Goal: Transaction & Acquisition: Purchase product/service

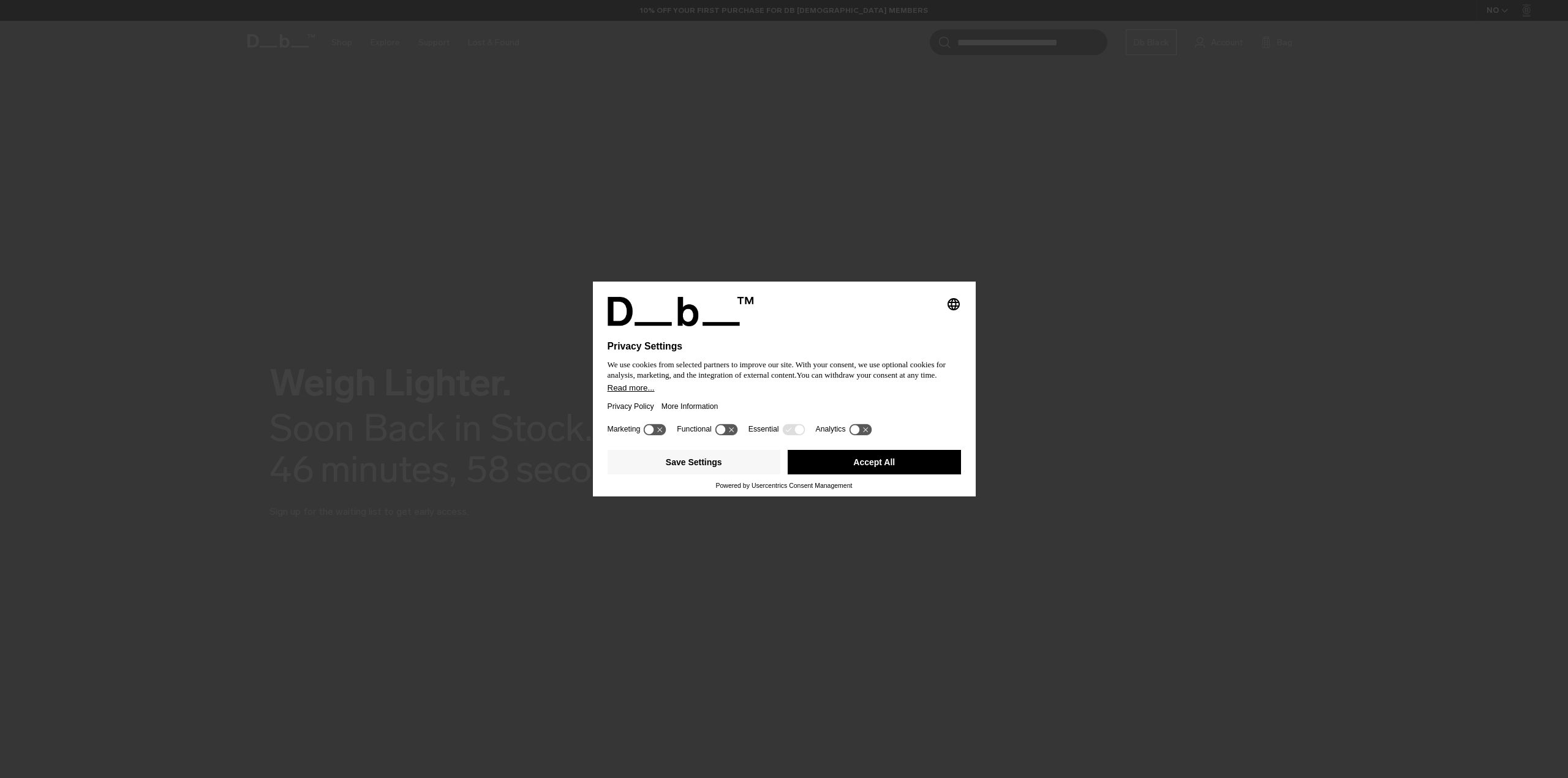
click at [882, 465] on button "Accept All" at bounding box center [874, 462] width 173 height 24
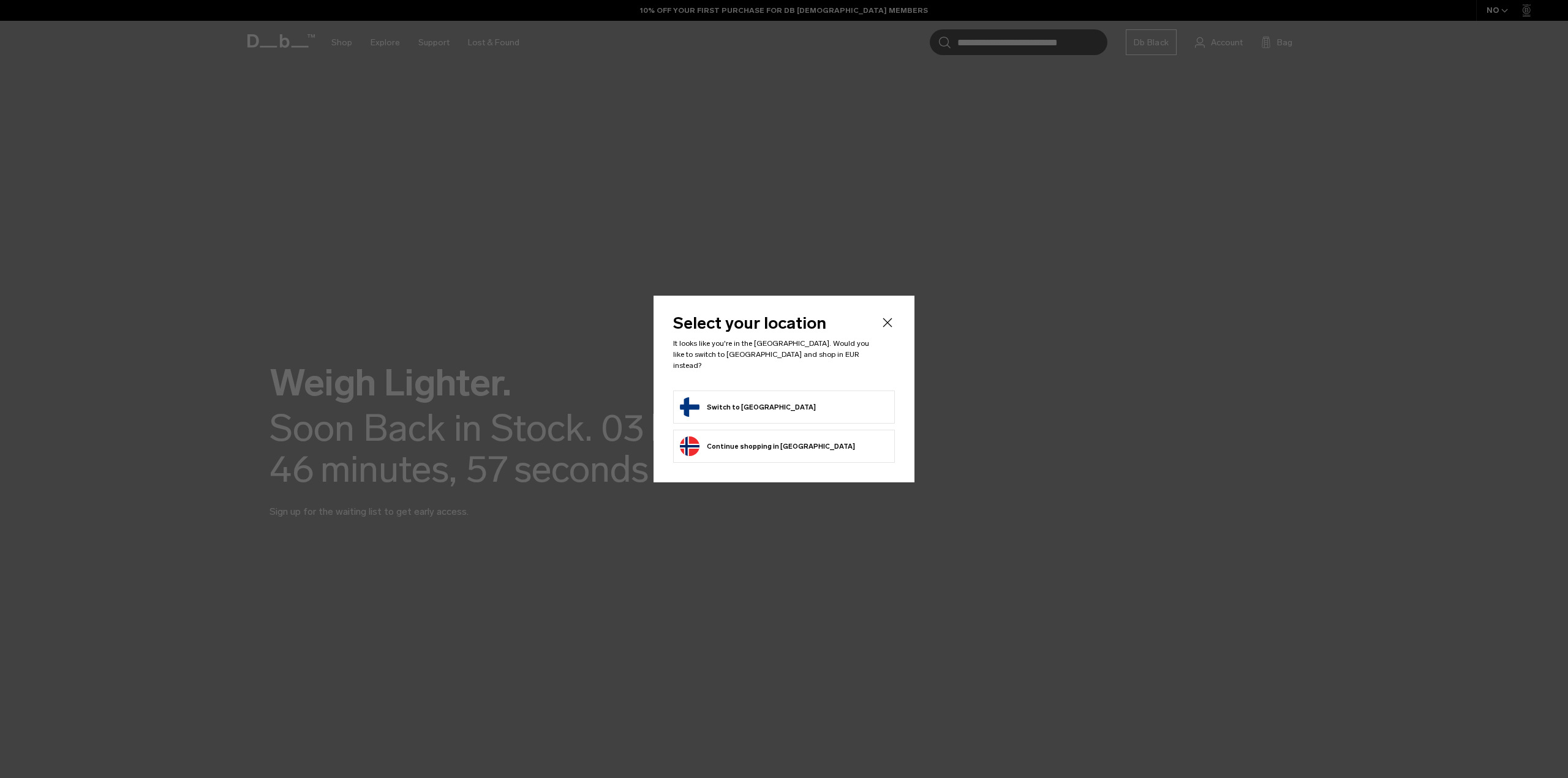
click at [763, 411] on form "Switch to Finland" at bounding box center [784, 407] width 208 height 20
click at [734, 404] on button "Switch to Finland" at bounding box center [748, 407] width 136 height 20
click at [704, 398] on button "Switch to Finland" at bounding box center [748, 407] width 136 height 20
click at [699, 406] on button "Switch to Finland" at bounding box center [748, 407] width 136 height 20
click at [746, 401] on button "Switch to Finland" at bounding box center [748, 407] width 136 height 20
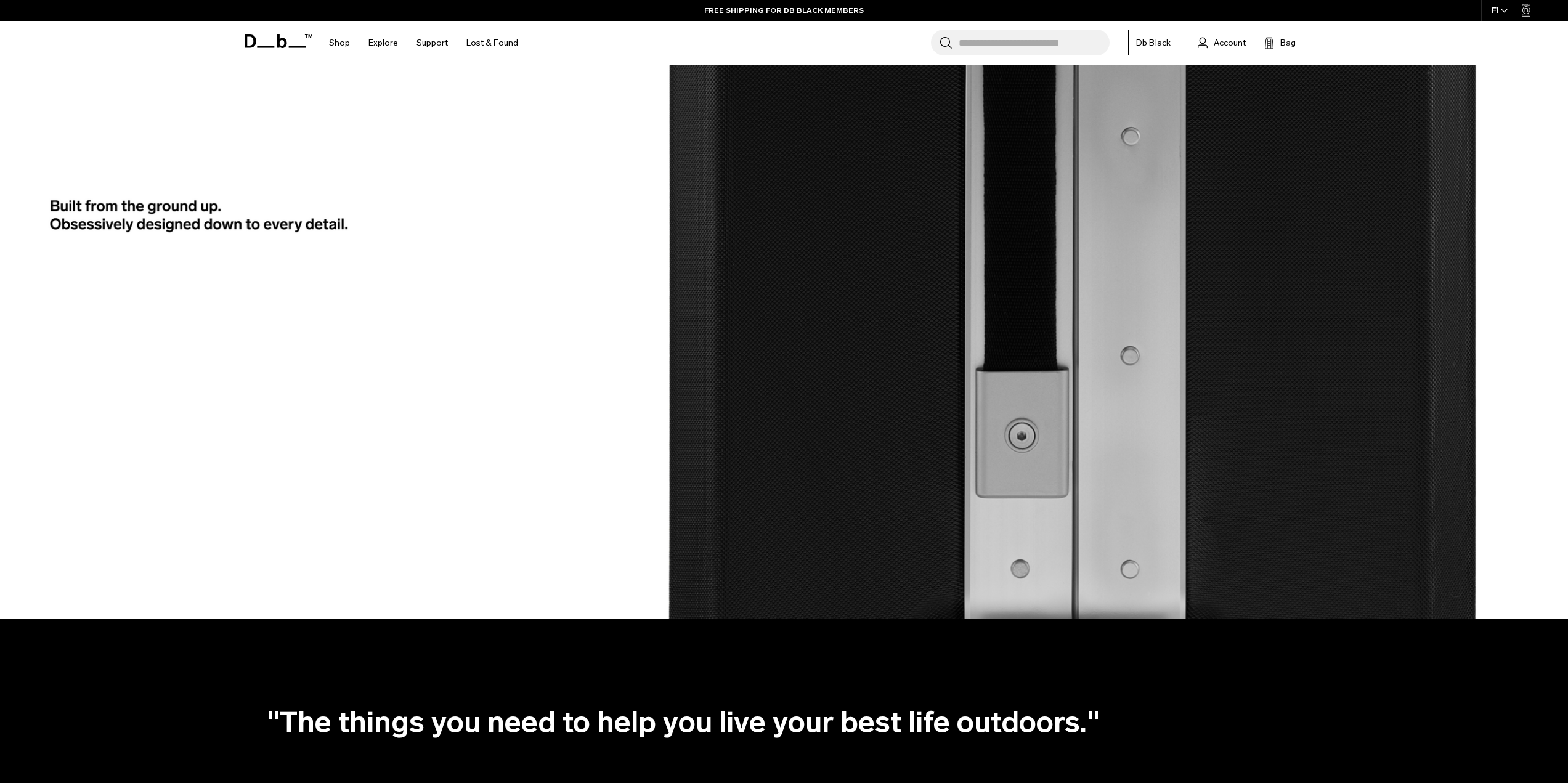
scroll to position [2155, 0]
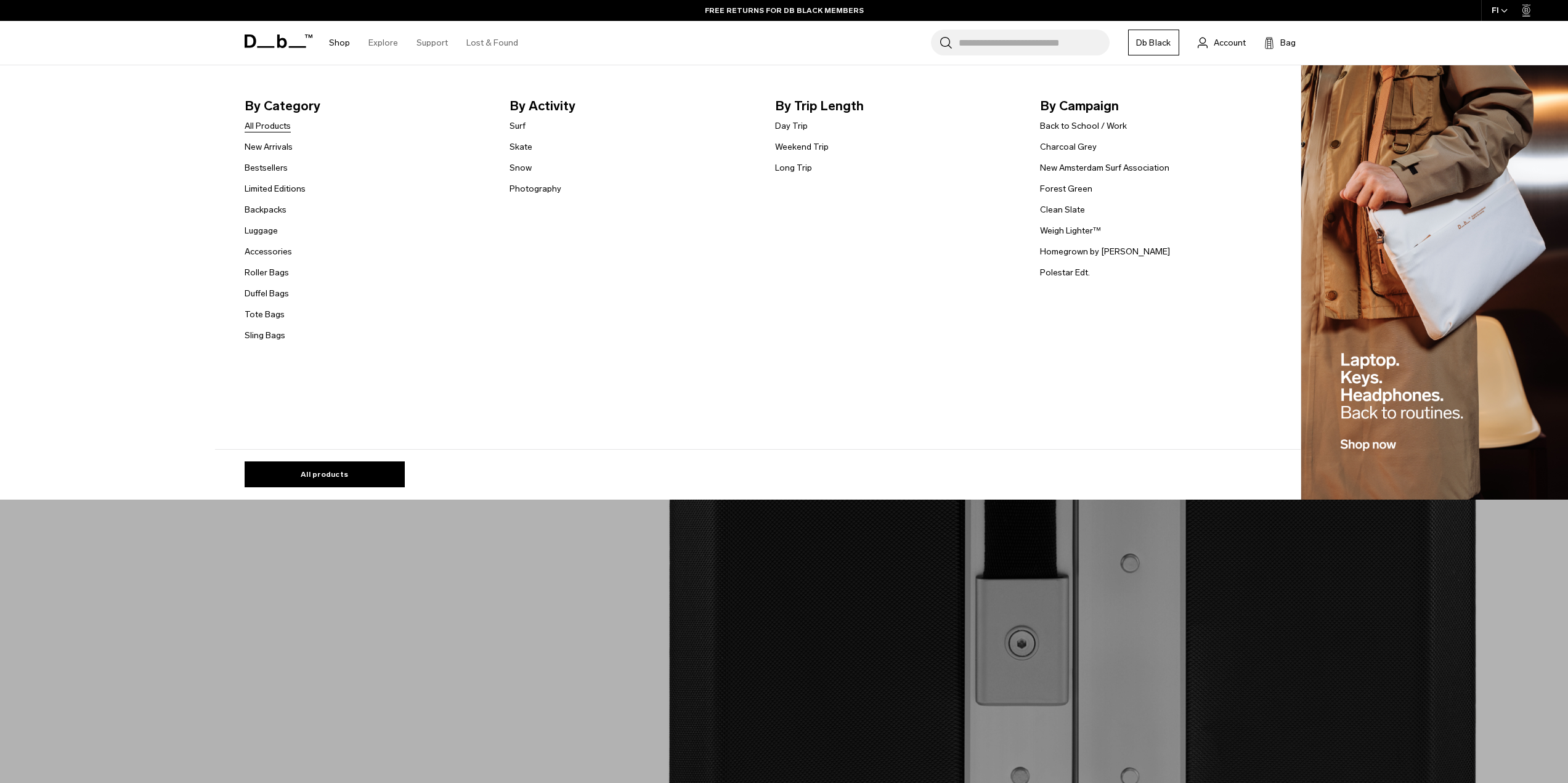
click at [285, 128] on link "All Products" at bounding box center [268, 125] width 46 height 13
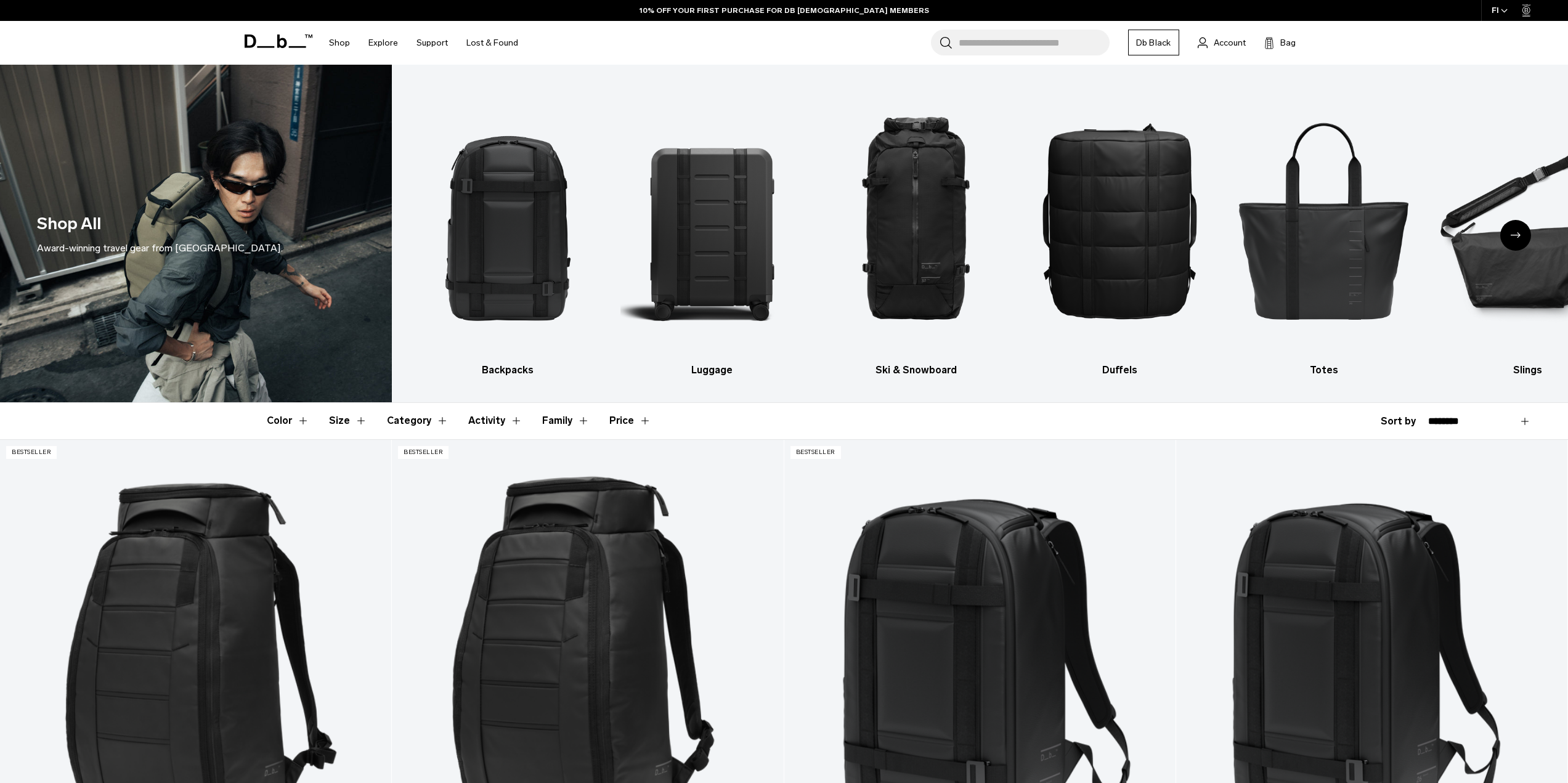
click at [630, 417] on button "Price" at bounding box center [630, 420] width 42 height 36
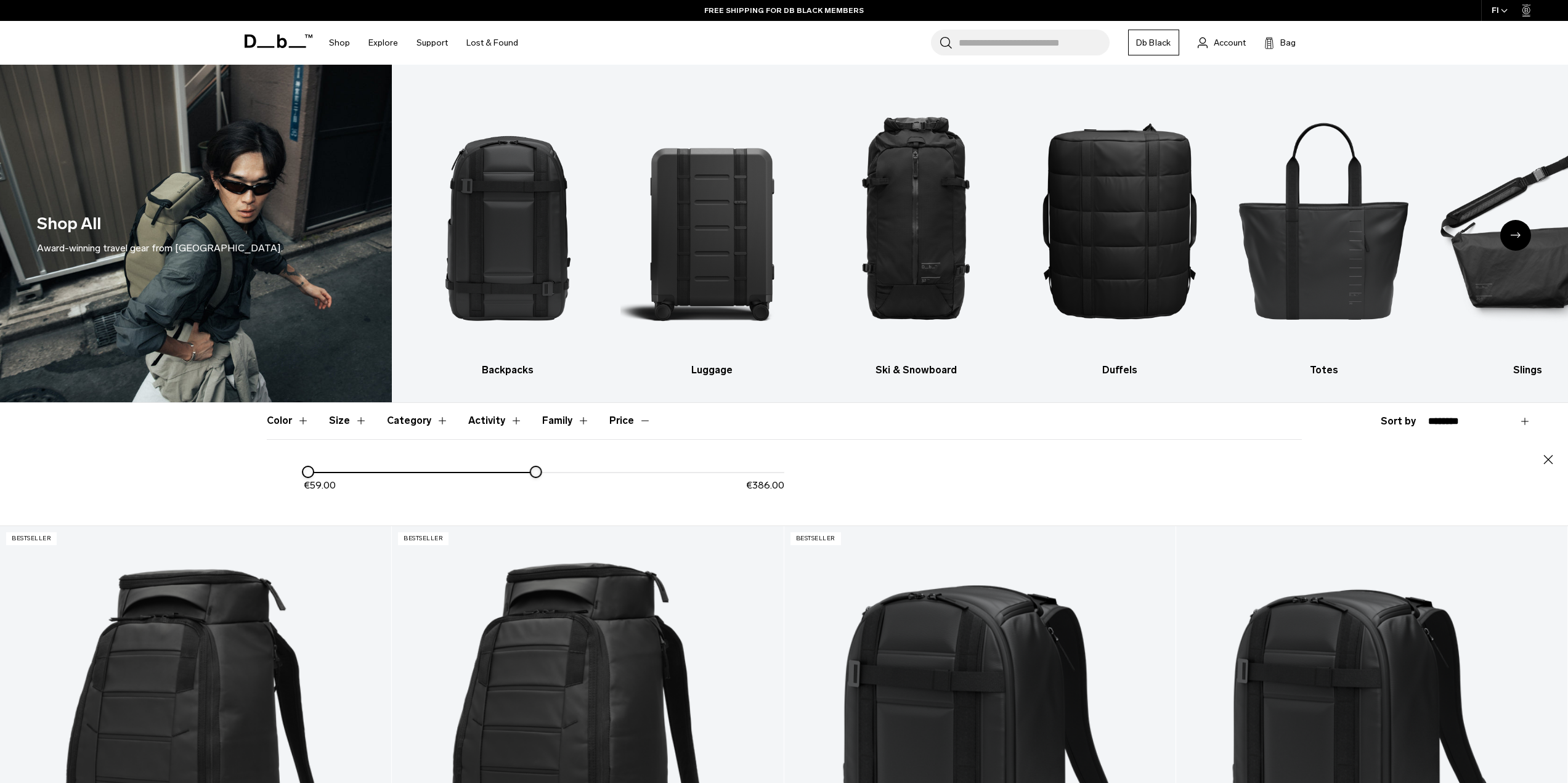
drag, startPoint x: 785, startPoint y: 473, endPoint x: 532, endPoint y: 490, distance: 253.6
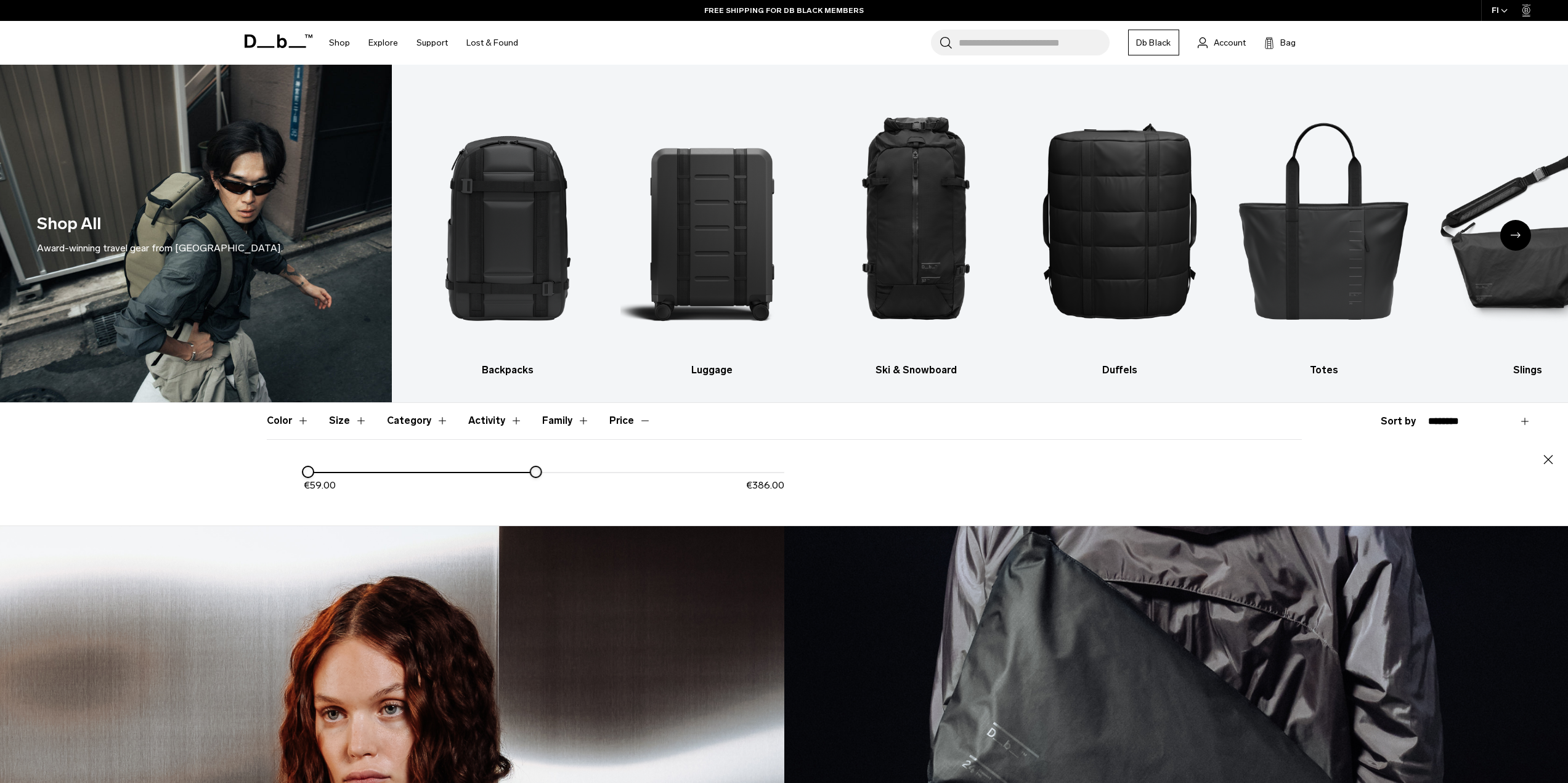
click at [532, 490] on div "€ 59.00 € 386.00" at bounding box center [544, 483] width 480 height 39
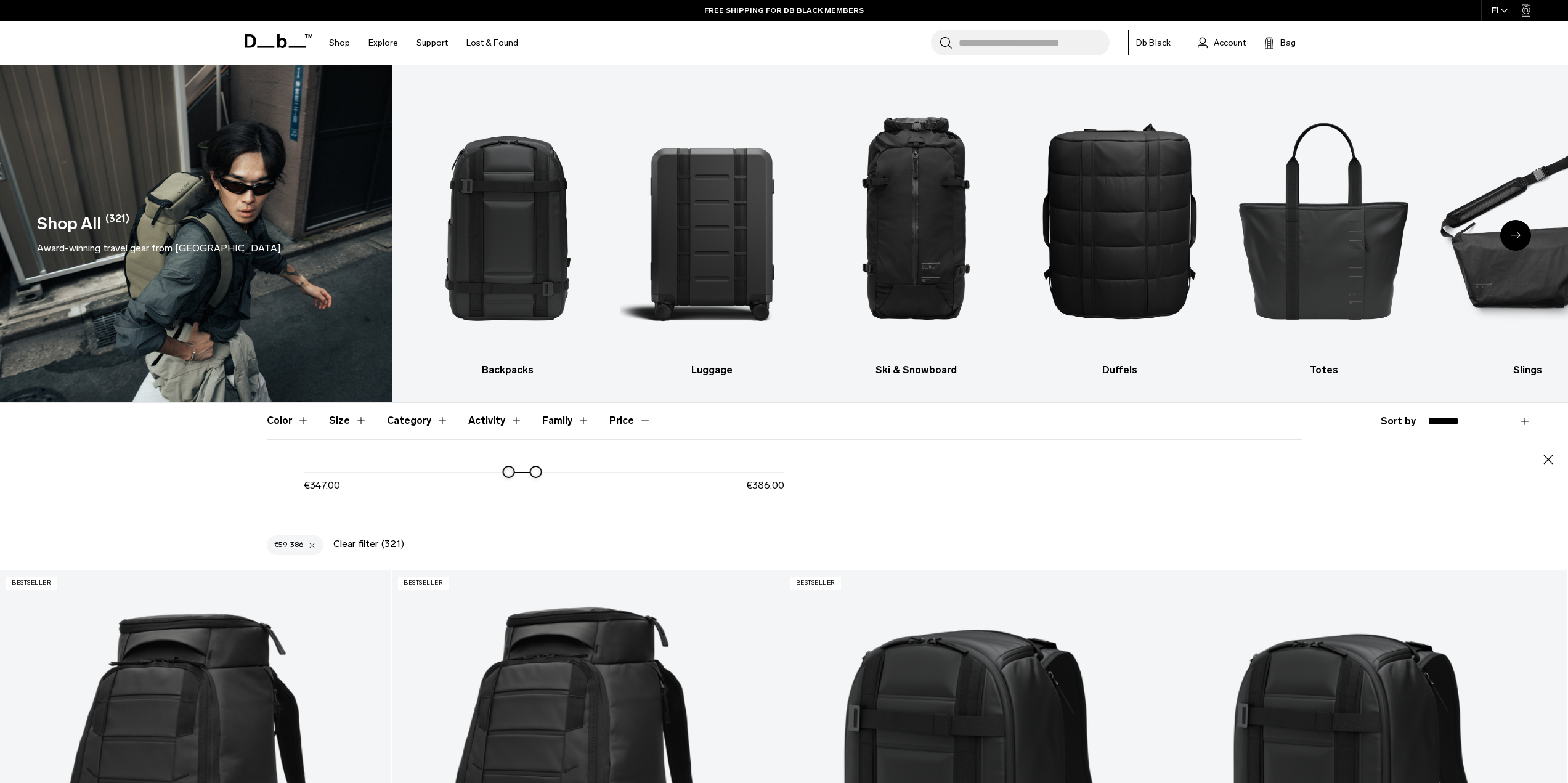
drag, startPoint x: 342, startPoint y: 476, endPoint x: 508, endPoint y: 472, distance: 166.0
click at [508, 472] on div at bounding box center [508, 472] width 10 height 10
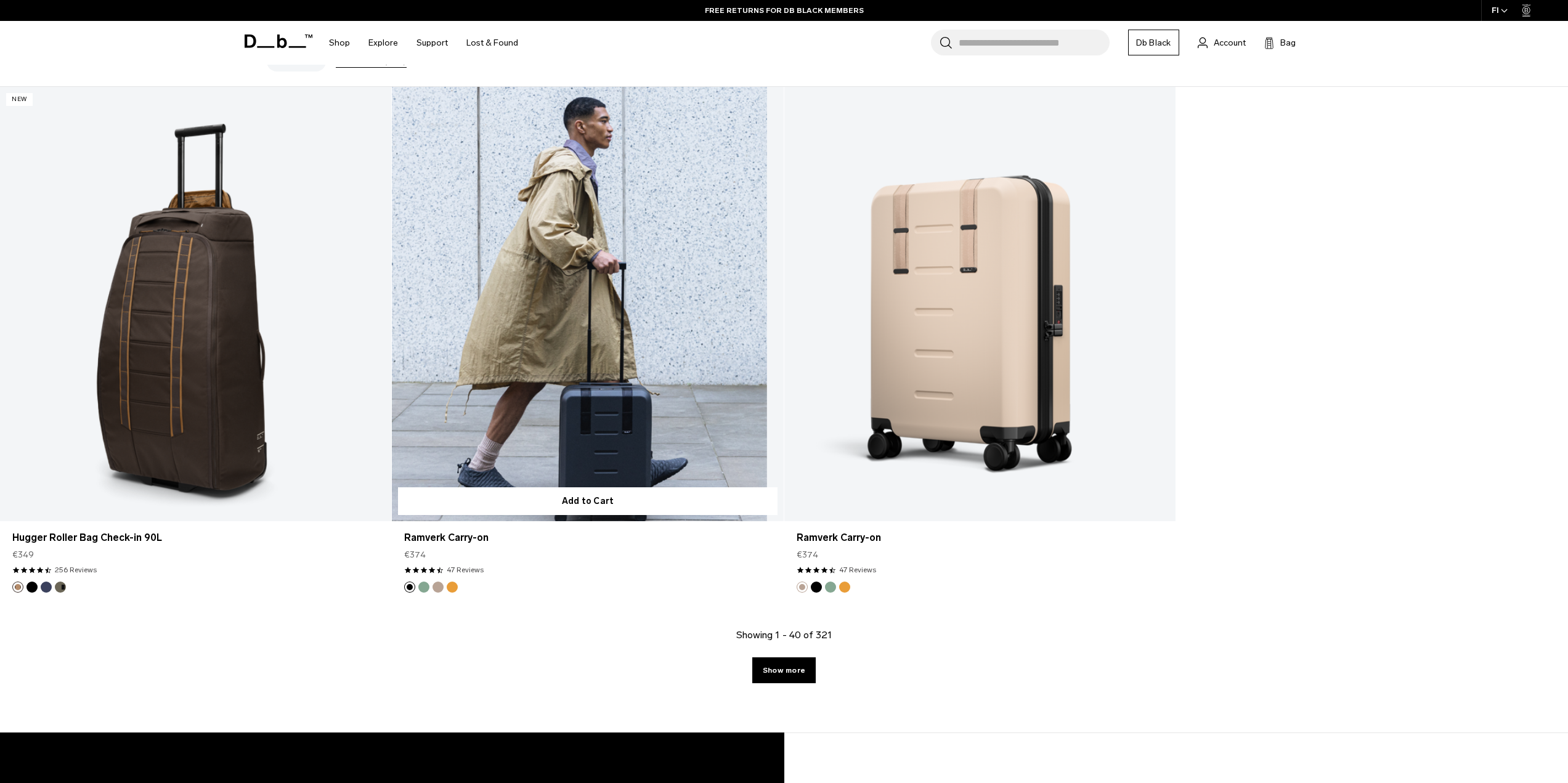
scroll to position [493, 0]
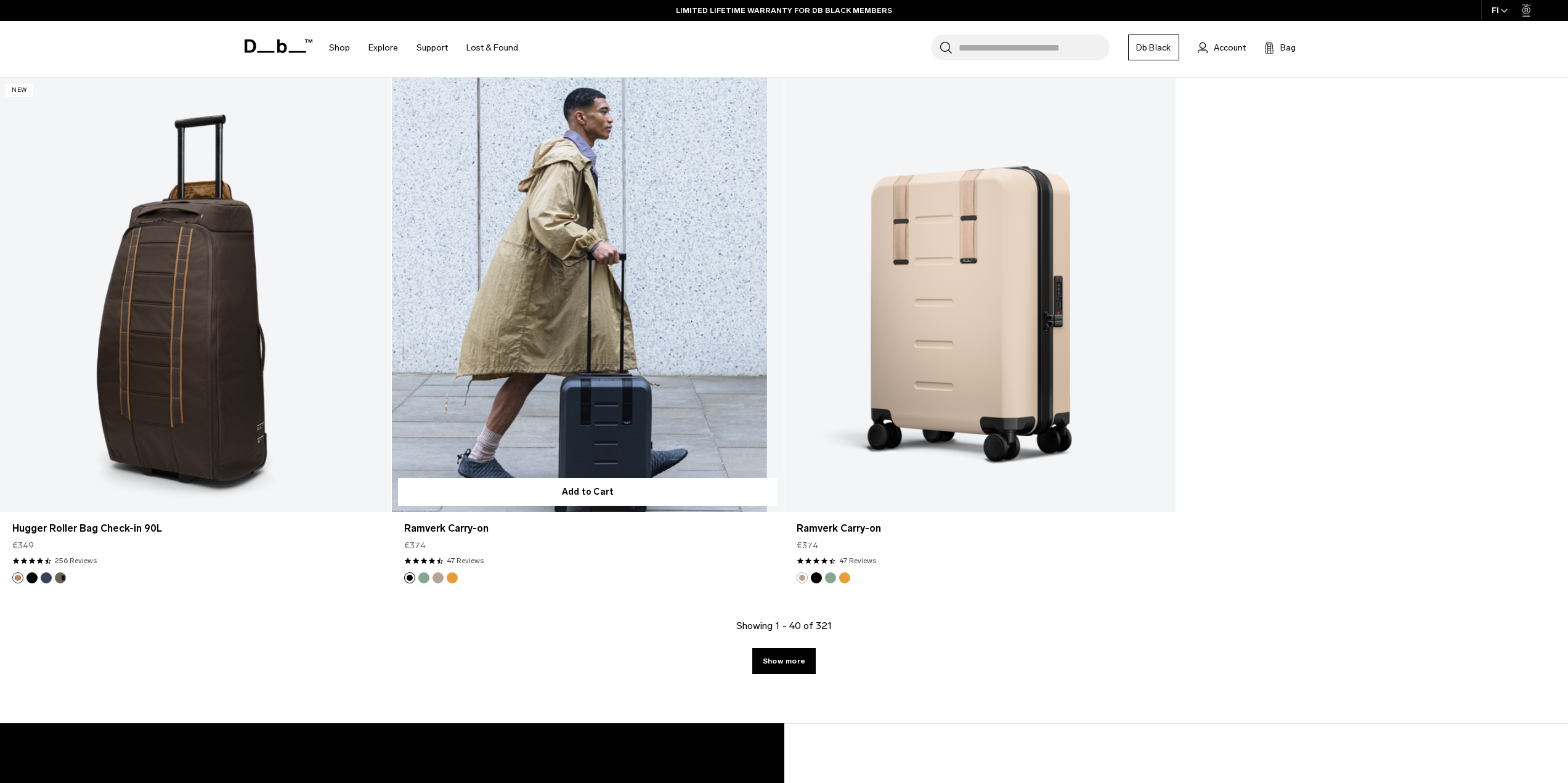
click at [535, 451] on link "Ramverk Carry-on" at bounding box center [587, 295] width 391 height 435
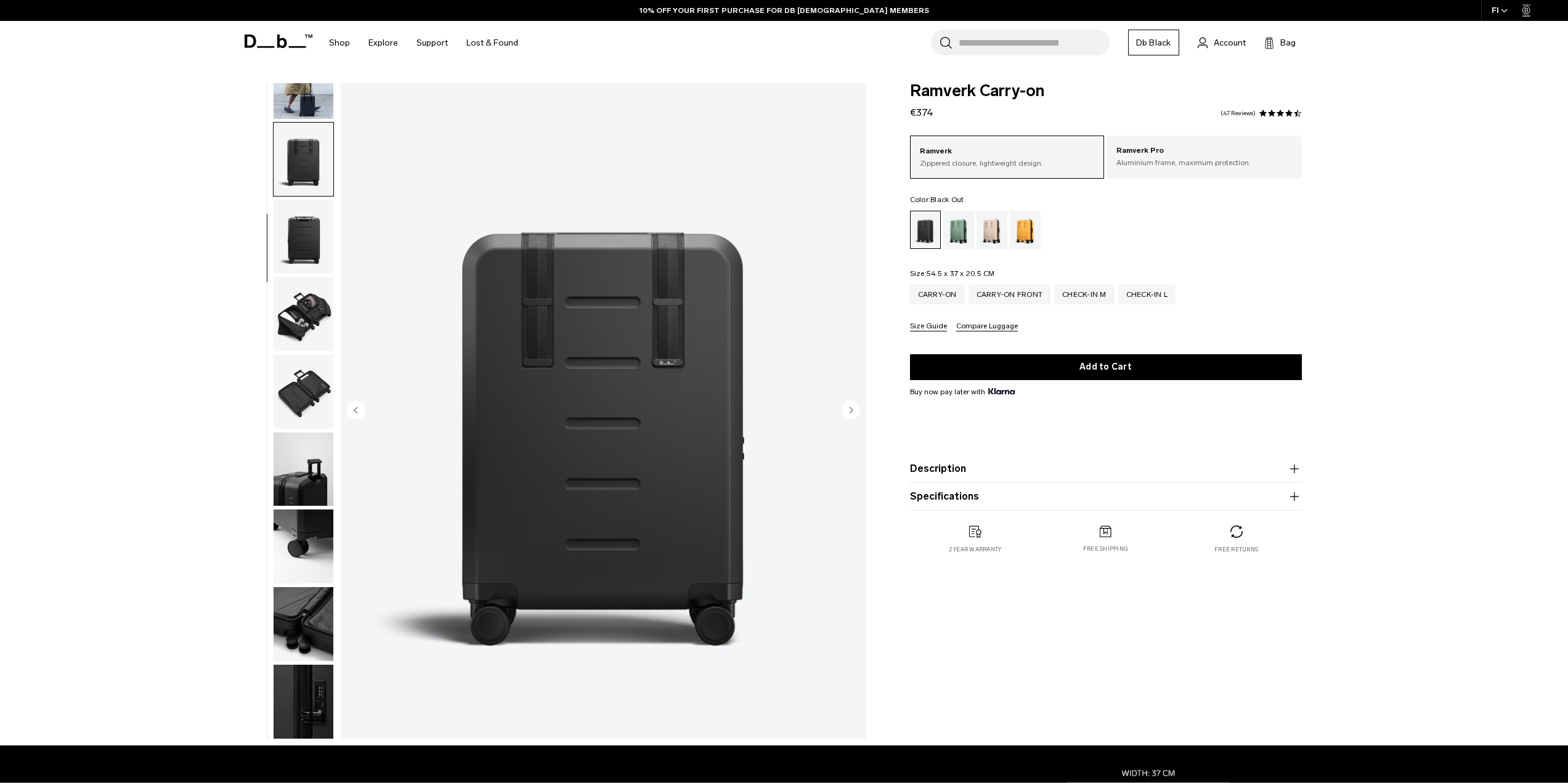
click at [304, 297] on img "button" at bounding box center [303, 314] width 60 height 74
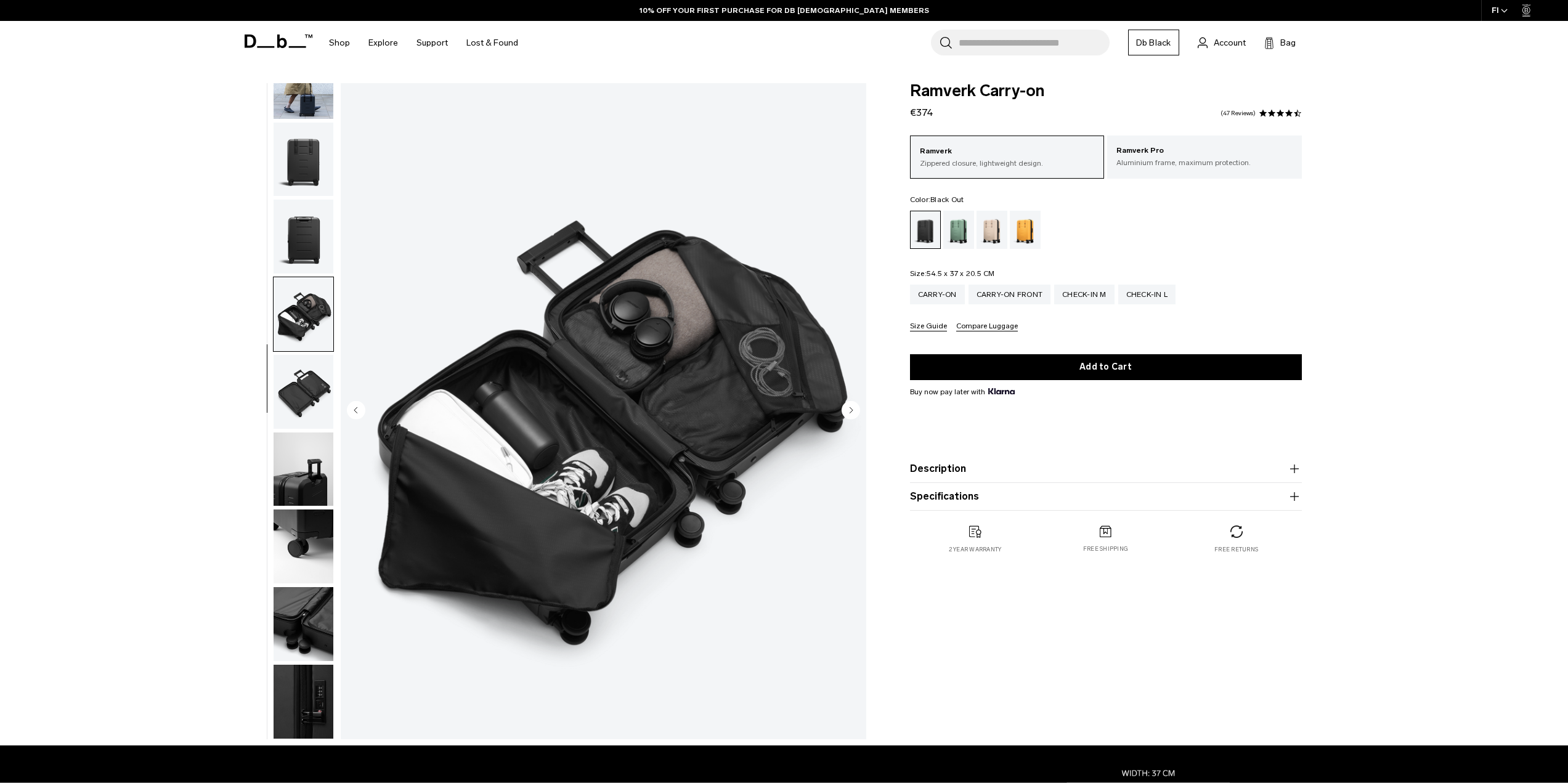
click at [317, 361] on img "button" at bounding box center [303, 392] width 60 height 74
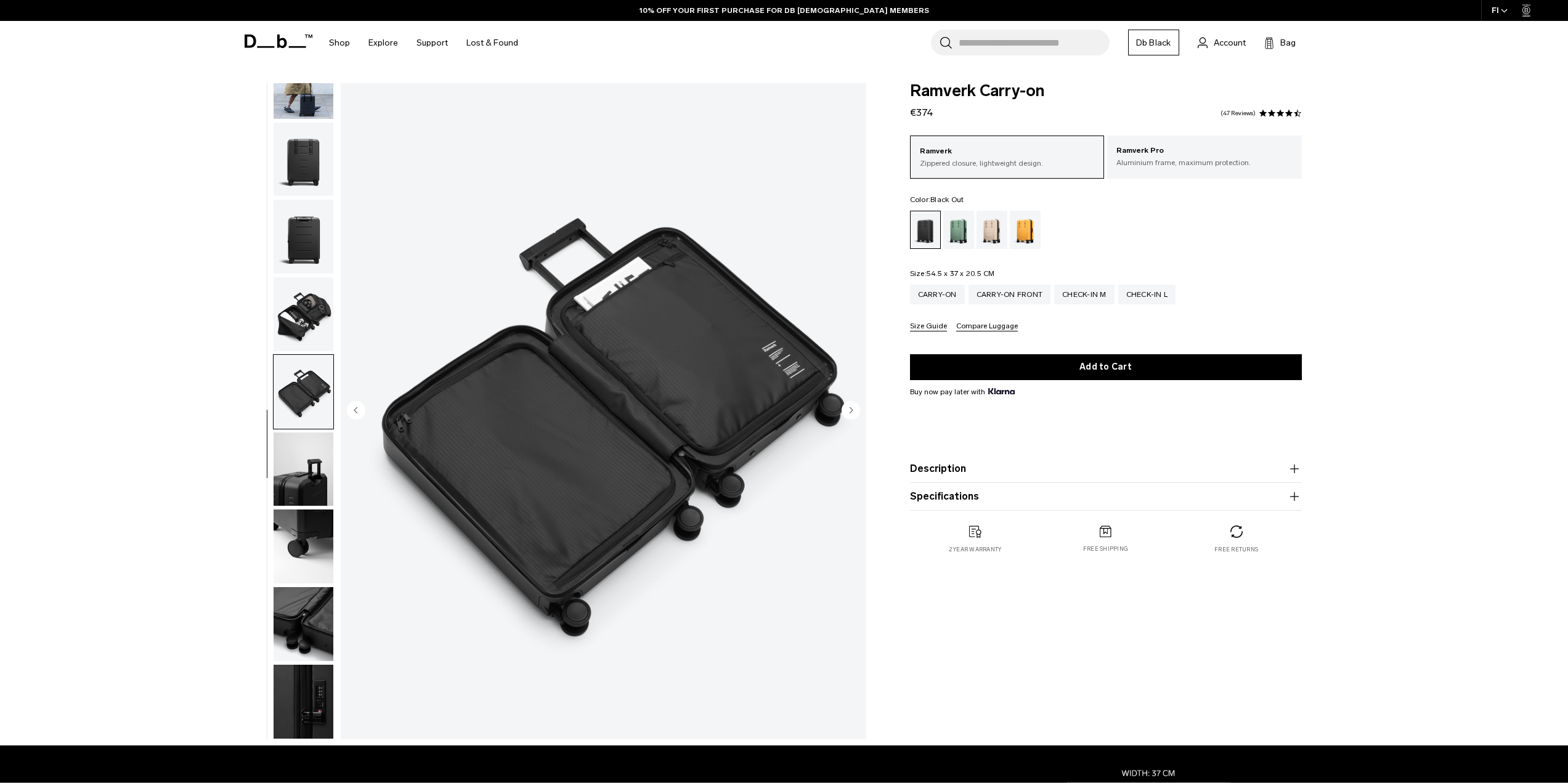
click at [298, 477] on img "button" at bounding box center [303, 469] width 60 height 74
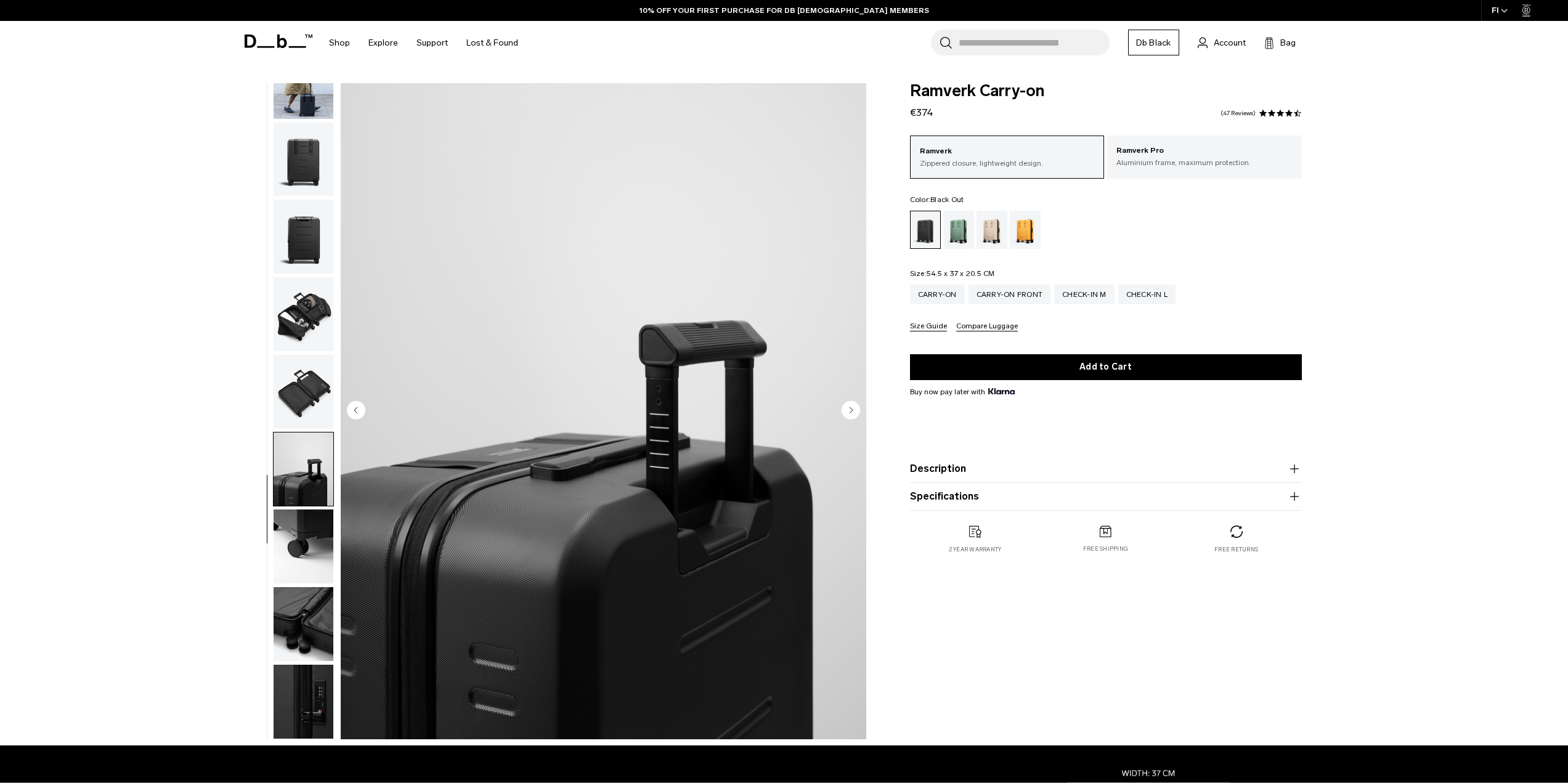
click at [305, 526] on img "button" at bounding box center [303, 546] width 60 height 74
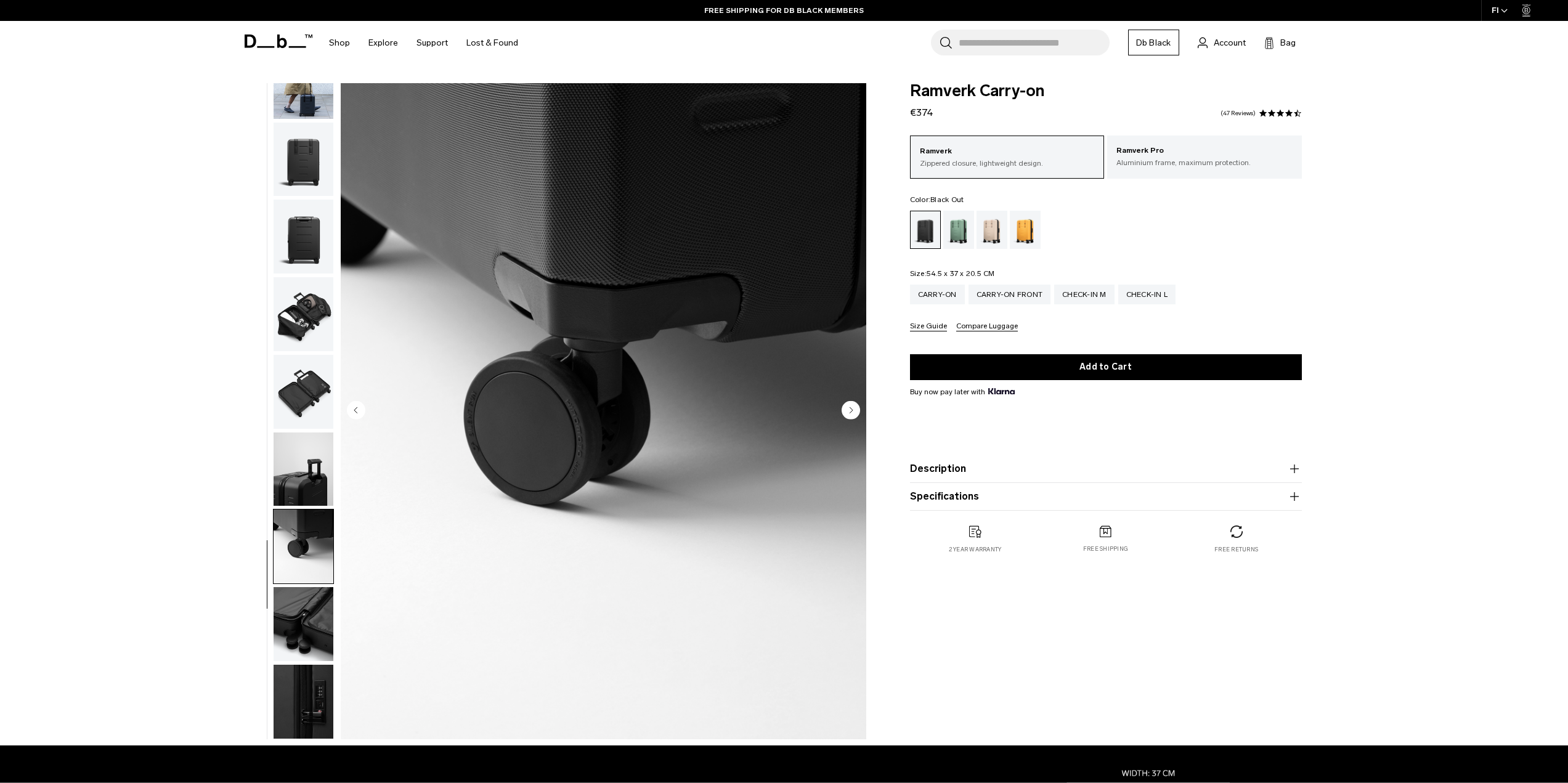
click at [298, 582] on img "button" at bounding box center [303, 546] width 60 height 74
click at [304, 603] on img "button" at bounding box center [303, 624] width 60 height 74
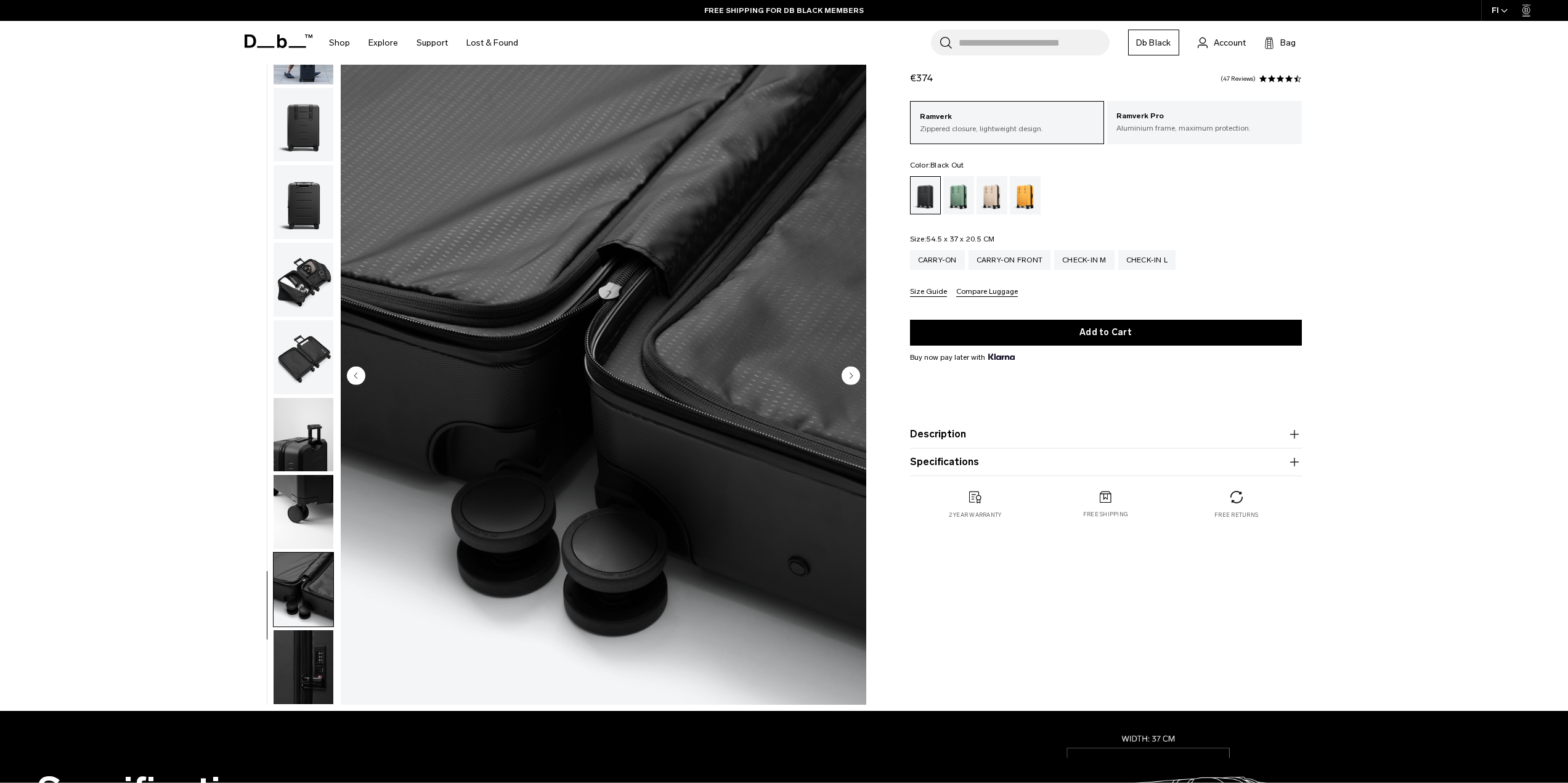
scroll to position [62, 0]
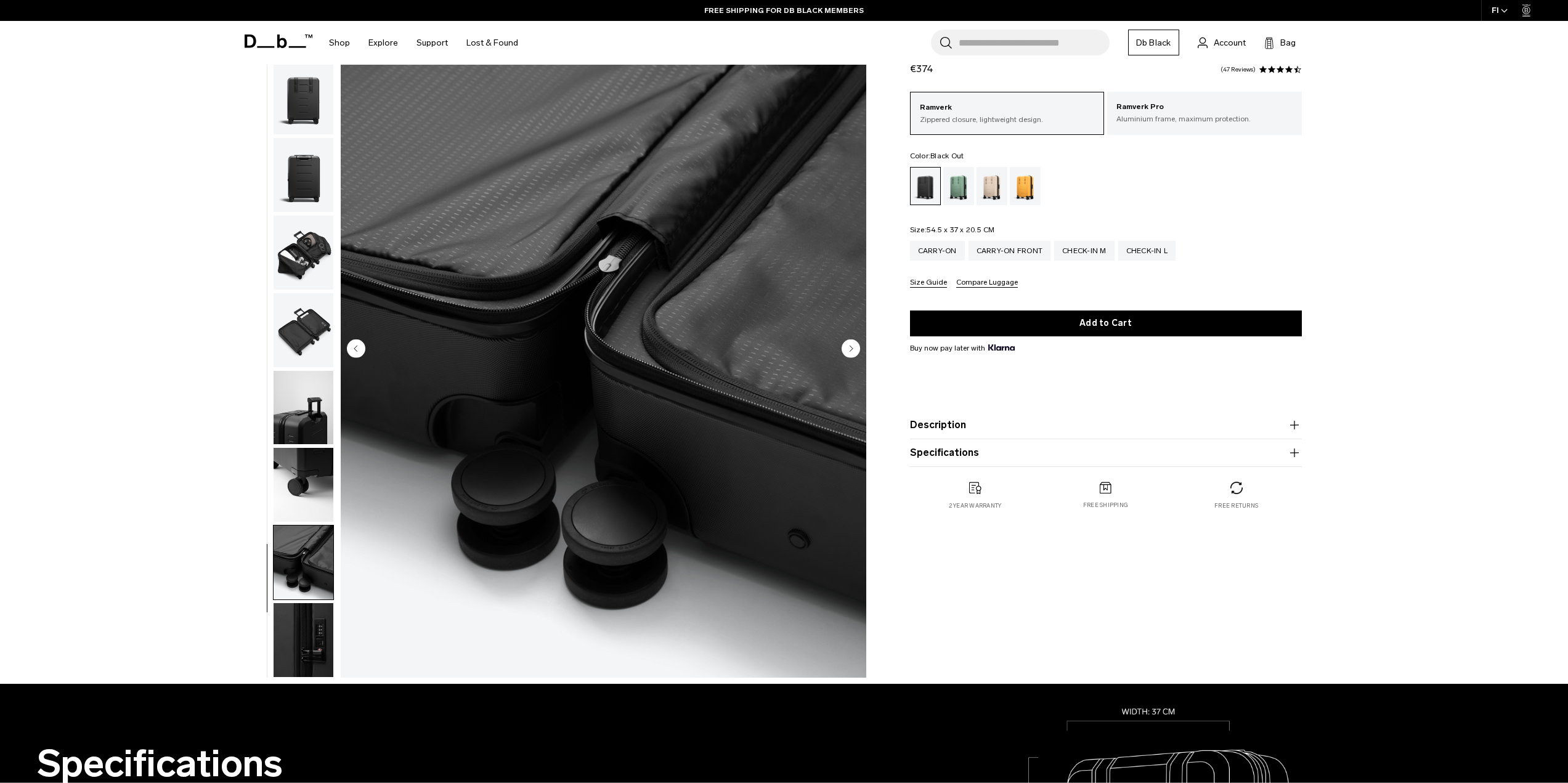
click at [309, 606] on img "button" at bounding box center [303, 640] width 60 height 74
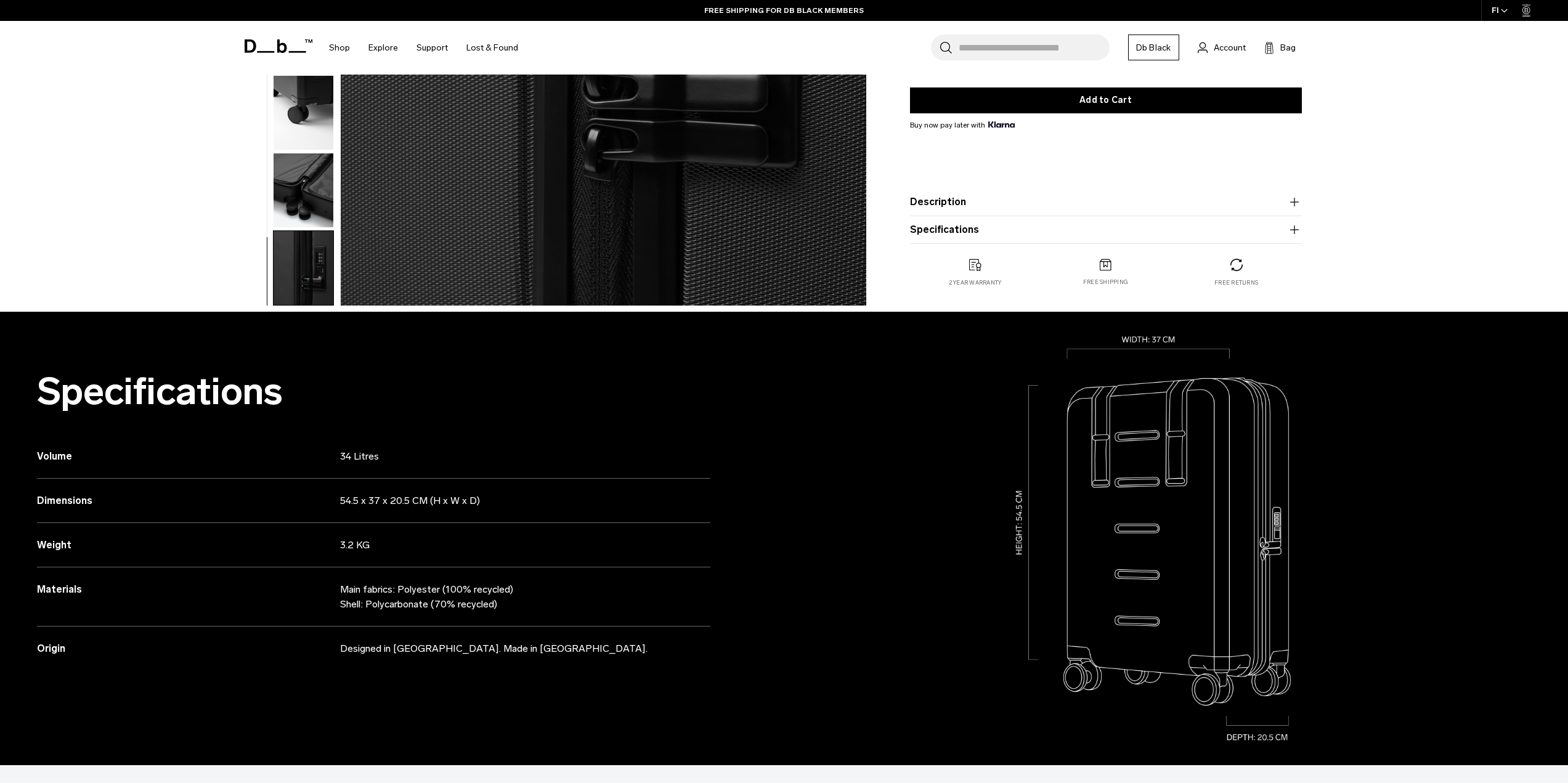
scroll to position [493, 0]
